Goal: Navigation & Orientation: Find specific page/section

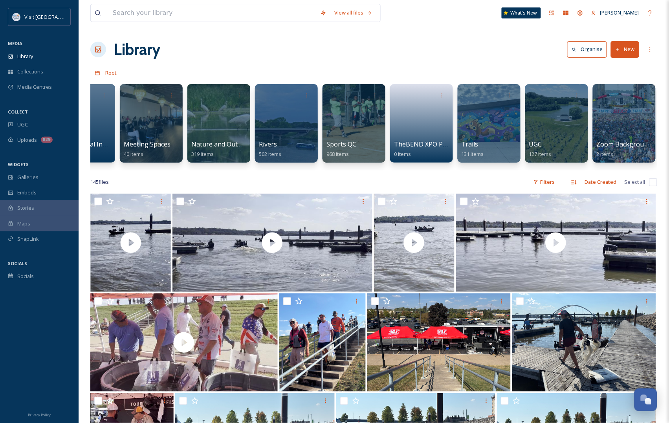
scroll to position [0, 496]
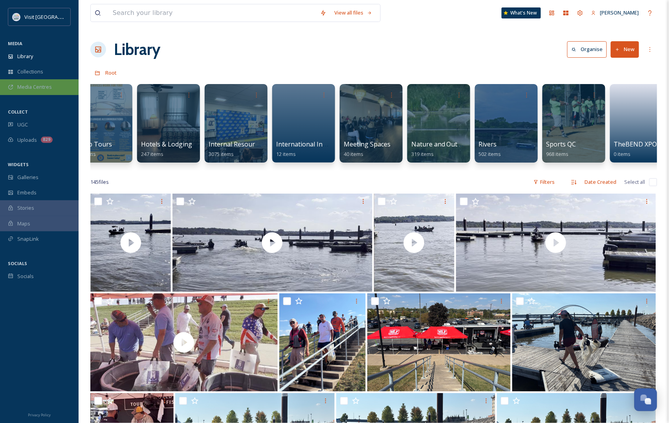
click at [38, 89] on span "Media Centres" at bounding box center [34, 86] width 35 height 7
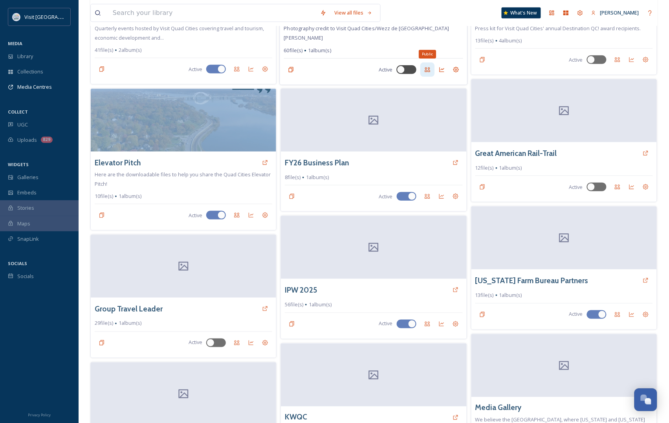
scroll to position [135, 0]
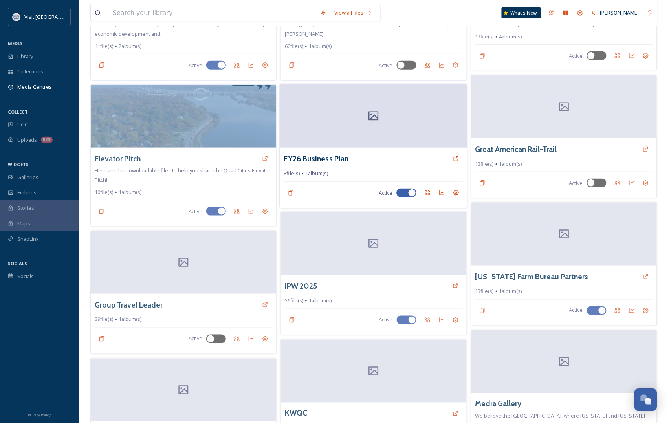
click at [374, 116] on div at bounding box center [373, 116] width 187 height 64
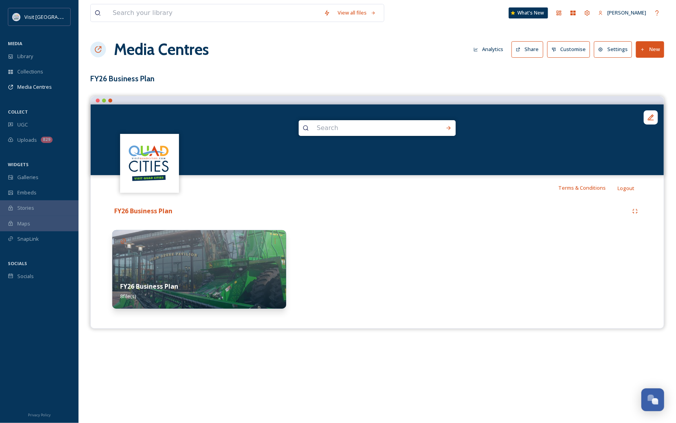
click at [156, 254] on img at bounding box center [199, 269] width 174 height 79
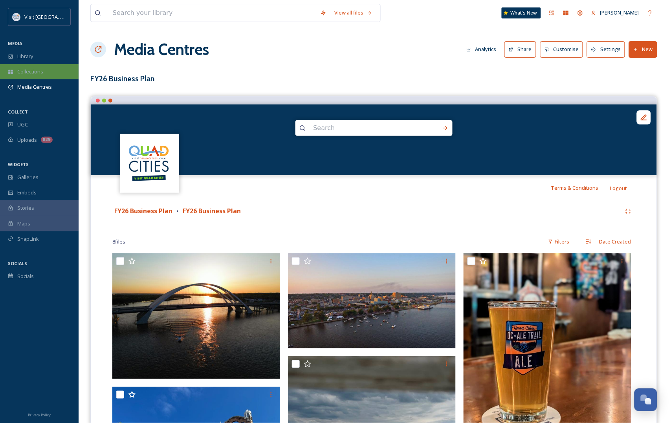
click at [46, 70] on div "Collections" at bounding box center [39, 71] width 79 height 15
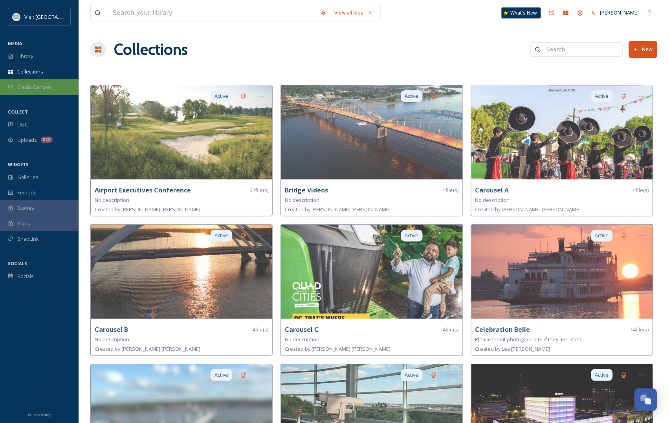
click at [22, 88] on span "Media Centres" at bounding box center [34, 86] width 35 height 7
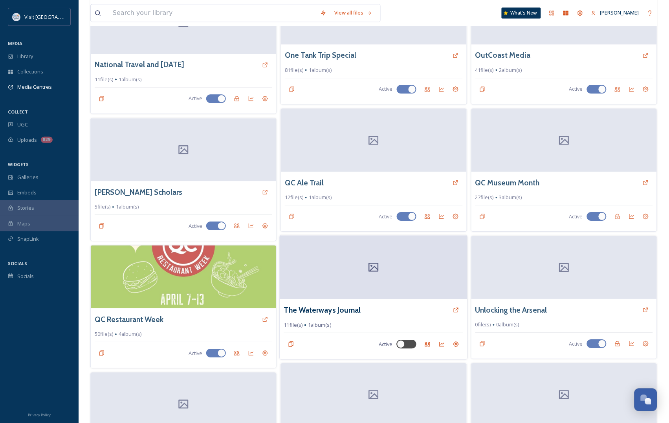
scroll to position [724, 0]
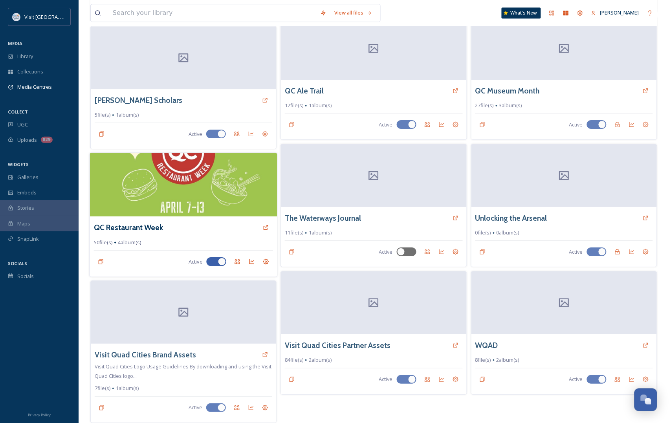
click at [188, 227] on div "QC Restaurant Week" at bounding box center [183, 227] width 179 height 14
click at [210, 234] on div "QC Restaurant Week" at bounding box center [183, 227] width 179 height 14
click at [167, 187] on img at bounding box center [183, 185] width 187 height 64
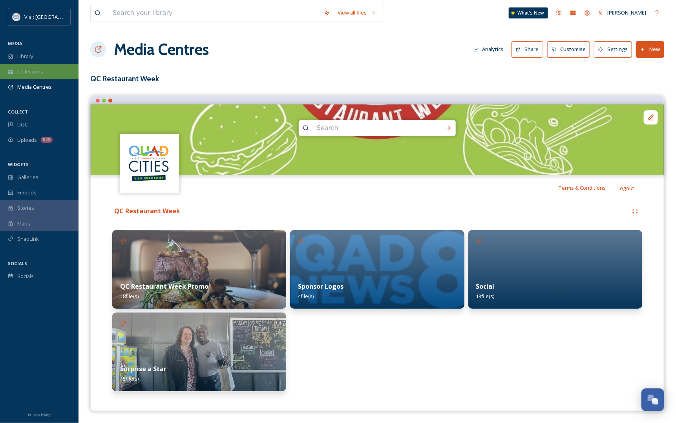
click at [23, 69] on span "Collections" at bounding box center [30, 71] width 26 height 7
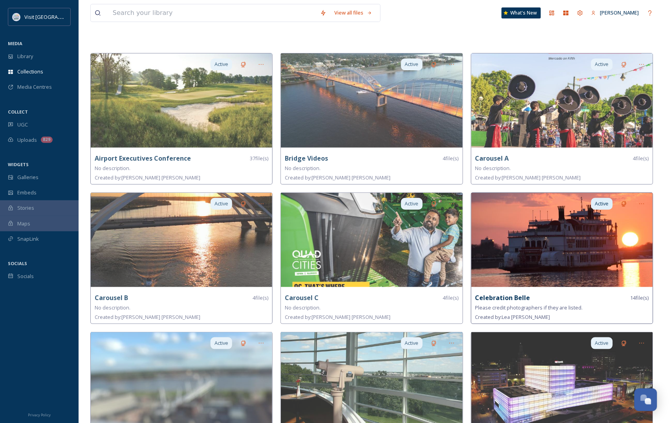
scroll to position [49, 0]
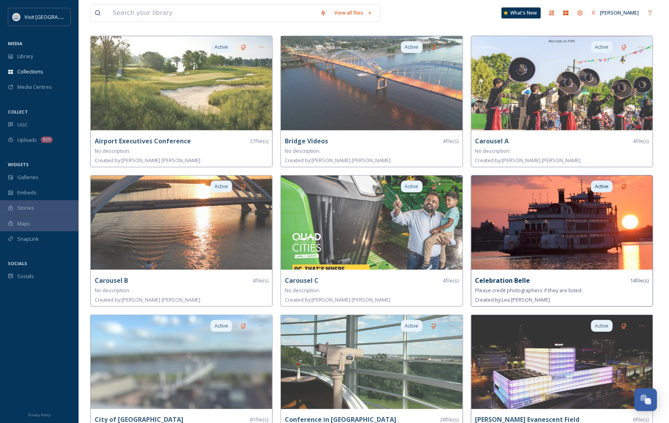
click at [562, 278] on div "Celebration Belle 14 file(s)" at bounding box center [562, 281] width 174 height 10
click at [616, 232] on img at bounding box center [561, 223] width 181 height 94
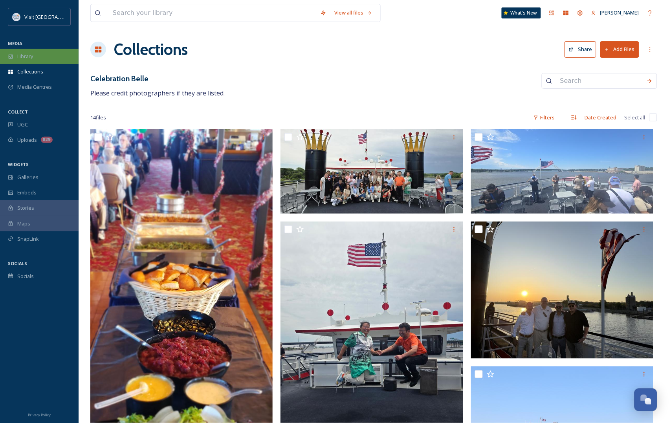
click at [38, 62] on div "Library" at bounding box center [39, 56] width 79 height 15
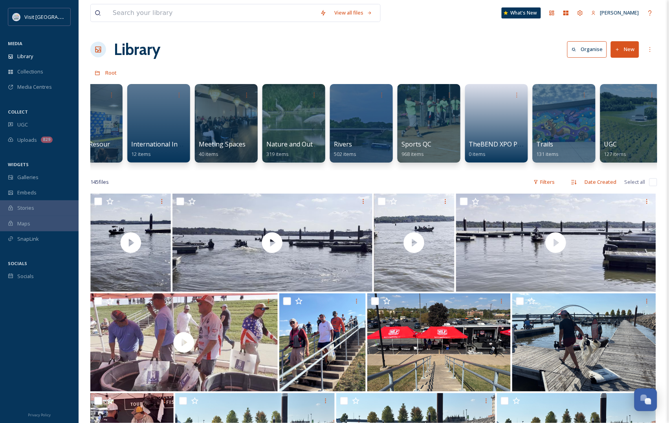
scroll to position [0, 716]
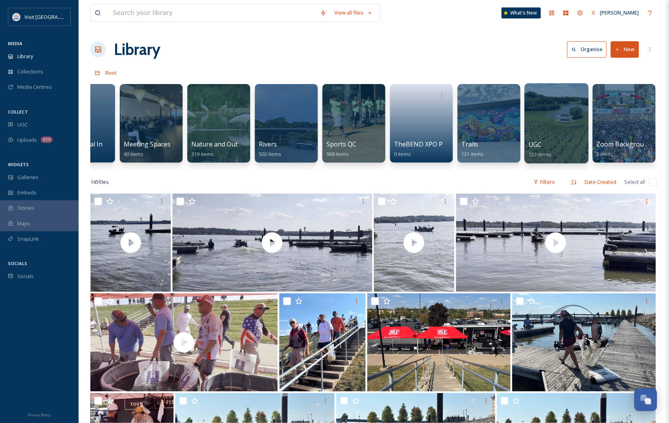
click at [564, 126] on div at bounding box center [556, 123] width 64 height 80
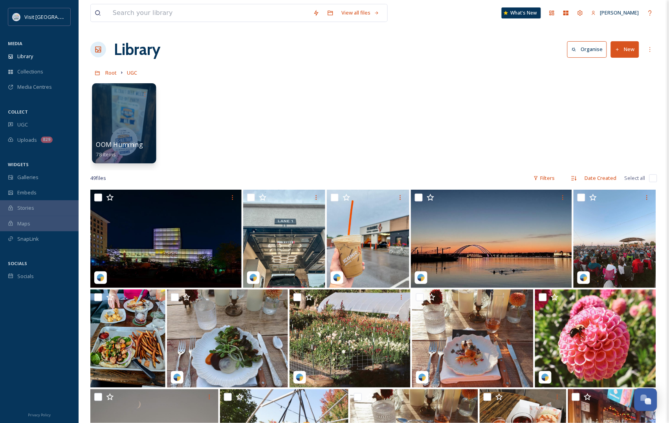
click at [126, 102] on div at bounding box center [124, 94] width 56 height 15
click at [124, 129] on div at bounding box center [124, 123] width 64 height 80
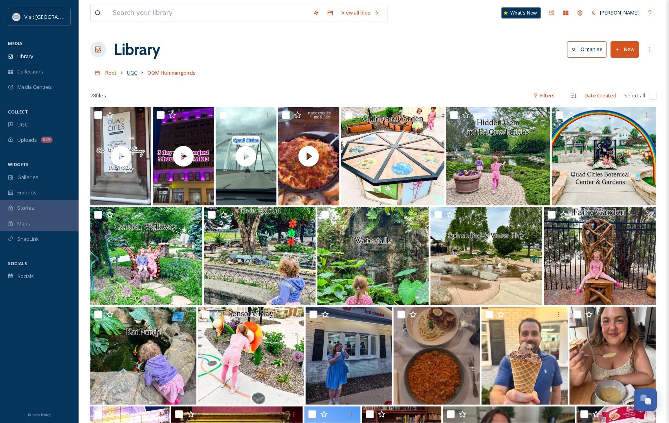
click at [128, 71] on span "UGC" at bounding box center [132, 72] width 10 height 7
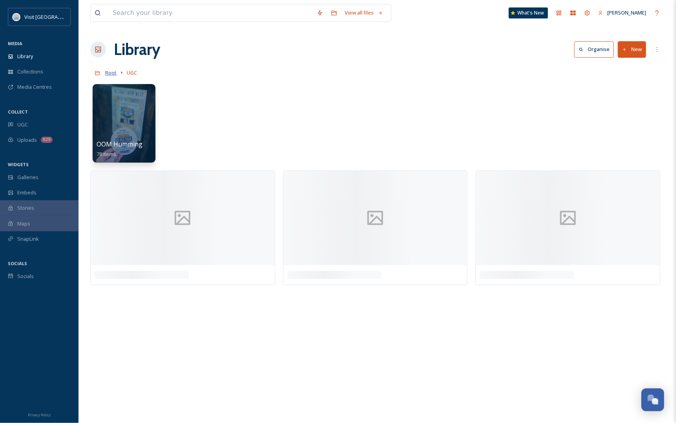
click at [106, 71] on span "Root" at bounding box center [110, 72] width 11 height 7
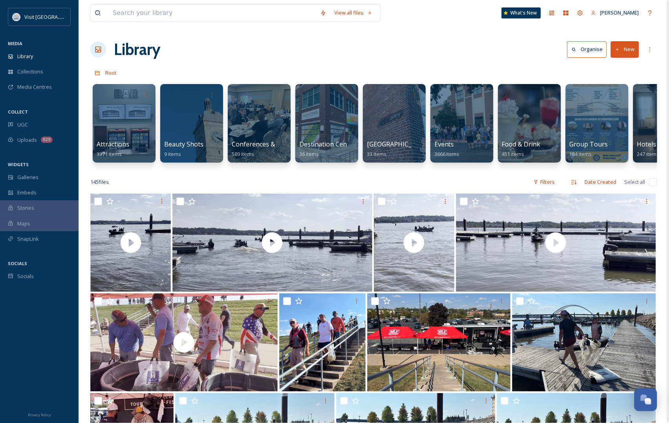
scroll to position [0, 716]
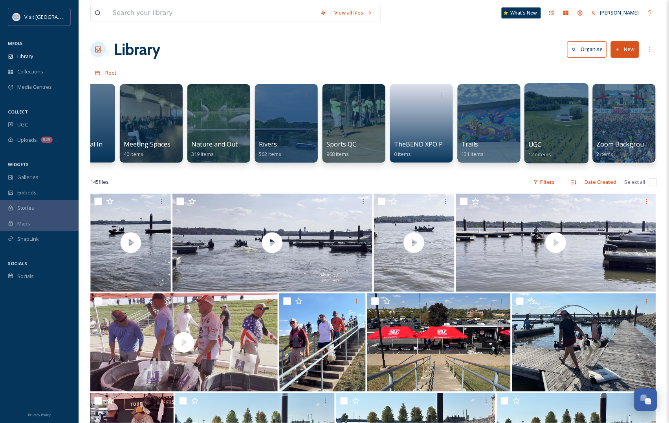
click at [543, 120] on div at bounding box center [556, 123] width 64 height 80
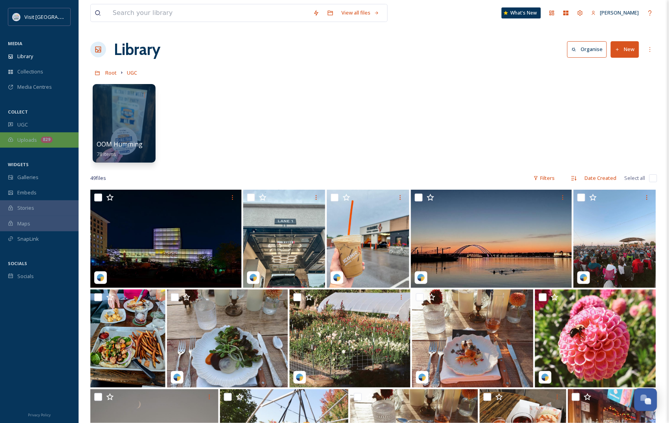
click at [38, 143] on div "Uploads 829" at bounding box center [39, 139] width 79 height 15
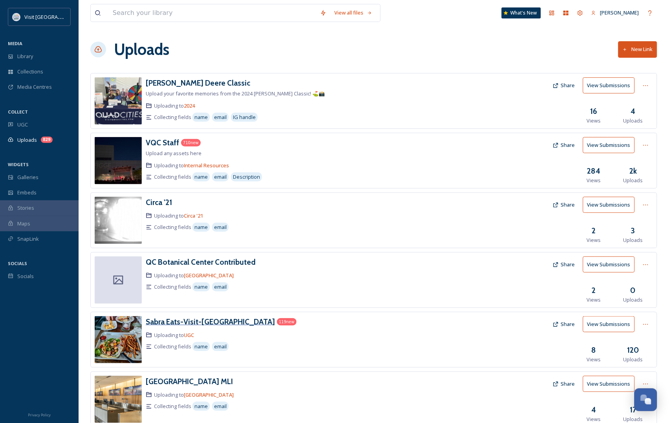
click at [190, 318] on h3 "Sabra Eats-Visit-[GEOGRAPHIC_DATA]" at bounding box center [210, 321] width 129 height 9
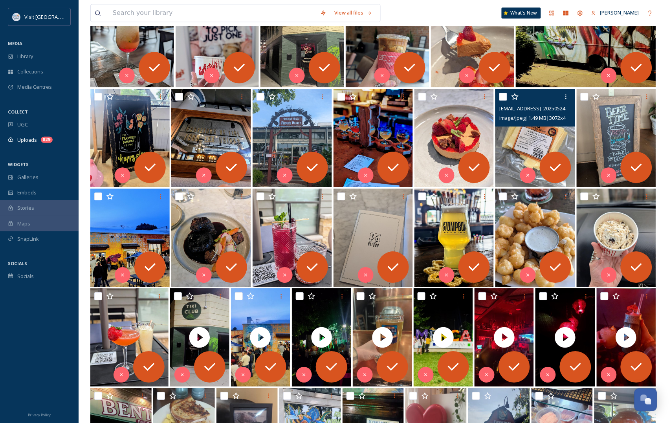
scroll to position [548, 0]
